Goal: Transaction & Acquisition: Purchase product/service

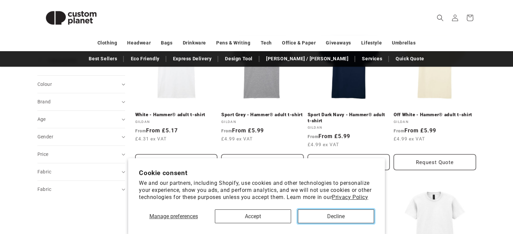
click at [328, 216] on button "Decline" at bounding box center [336, 217] width 76 height 14
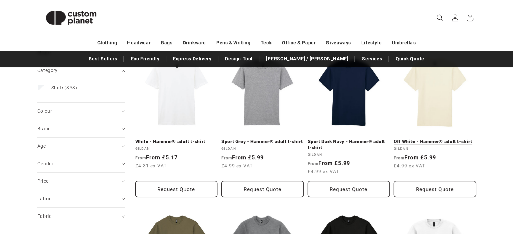
scroll to position [97, 0]
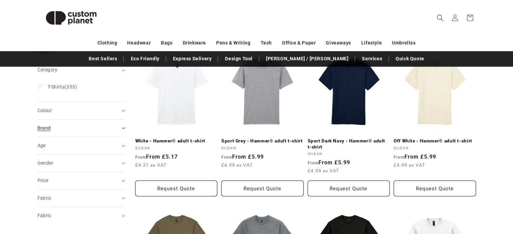
click at [110, 126] on div "Brand (0)" at bounding box center [78, 128] width 82 height 7
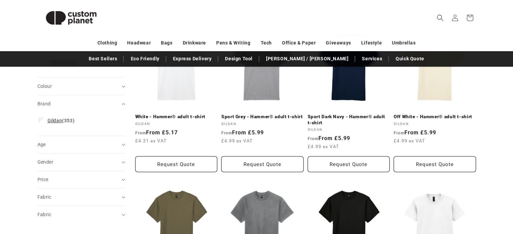
scroll to position [123, 0]
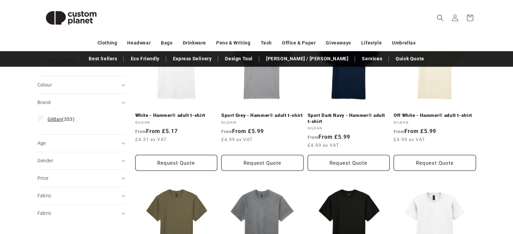
click at [67, 117] on span "Gildan (353)" at bounding box center [61, 119] width 27 height 6
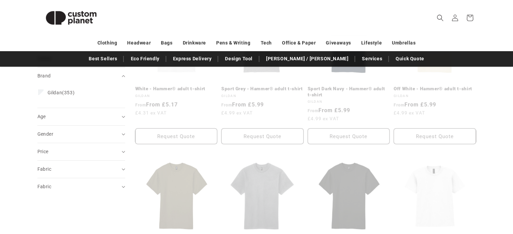
scroll to position [150, 0]
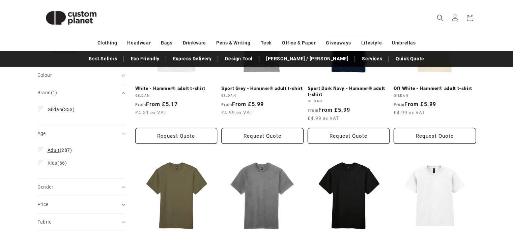
click at [70, 151] on span "Adult (287)" at bounding box center [60, 150] width 25 height 6
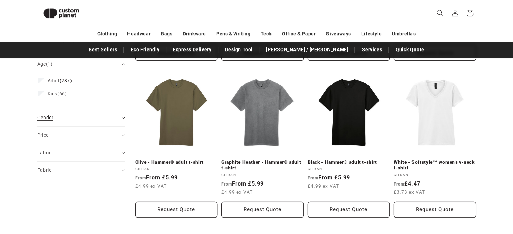
scroll to position [223, 0]
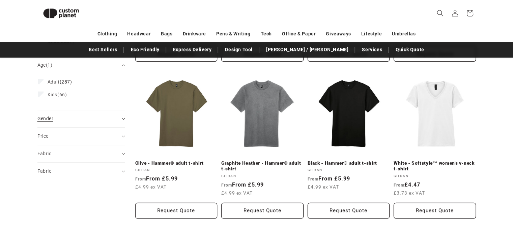
click at [71, 119] on div "Gender (0)" at bounding box center [78, 118] width 82 height 7
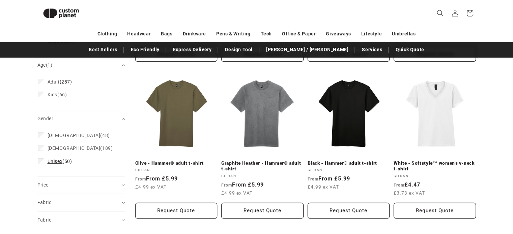
click at [61, 159] on span "Unisex" at bounding box center [55, 161] width 15 height 5
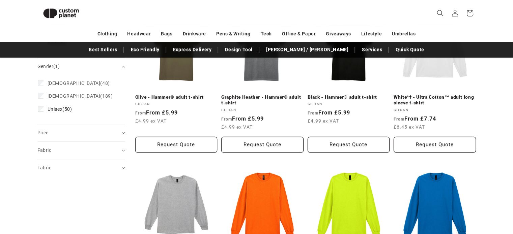
scroll to position [290, 0]
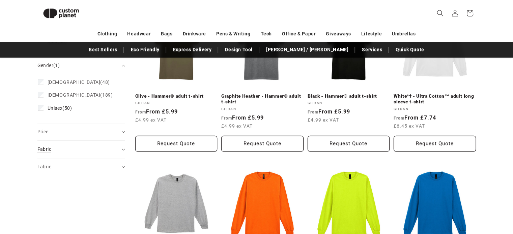
click at [79, 149] on div "Fabric (0)" at bounding box center [78, 149] width 82 height 7
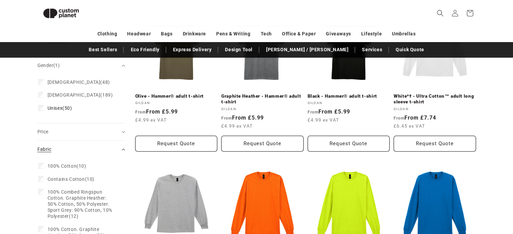
click at [79, 149] on div "Fabric (0)" at bounding box center [78, 149] width 82 height 7
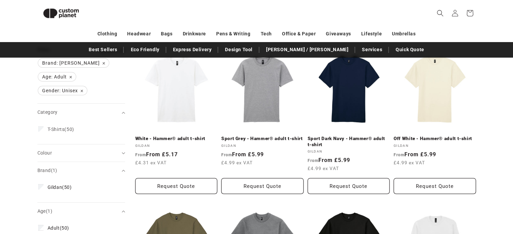
scroll to position [80, 0]
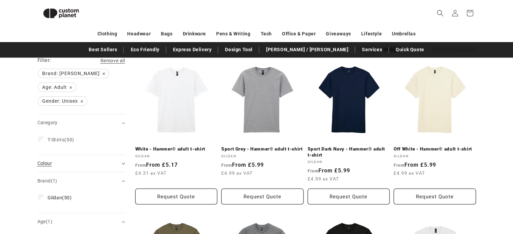
click at [61, 165] on div "Colour (0)" at bounding box center [78, 163] width 82 height 7
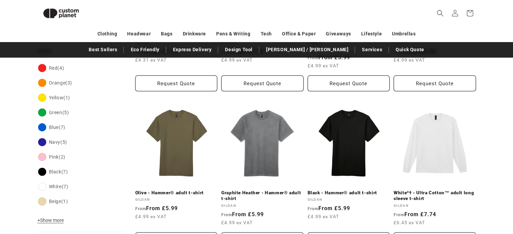
scroll to position [195, 0]
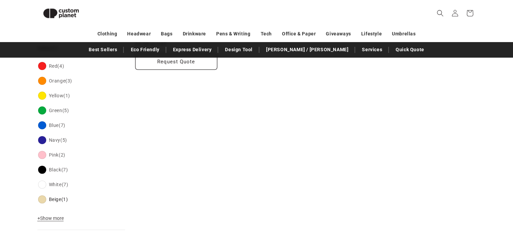
scroll to position [52, 0]
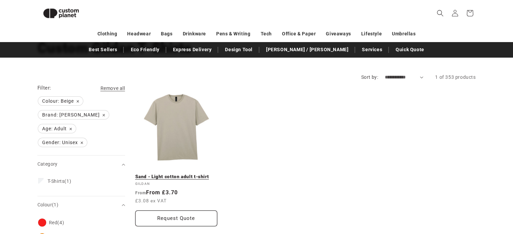
click at [181, 174] on link "Sand - Light cotton adult t-shirt" at bounding box center [176, 177] width 82 height 6
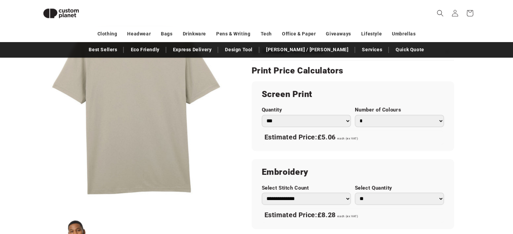
scroll to position [363, 0]
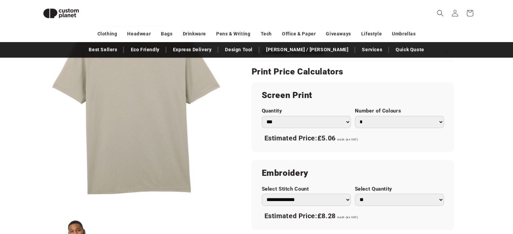
click at [329, 124] on select "*** *** *** **** **** **** ***** *****" at bounding box center [306, 122] width 89 height 12
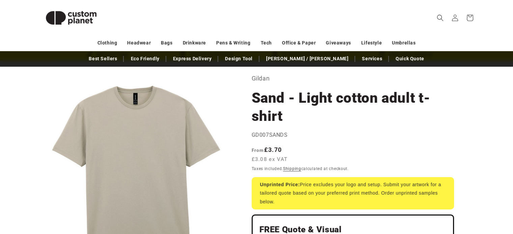
scroll to position [0, 0]
